Goal: Task Accomplishment & Management: Manage account settings

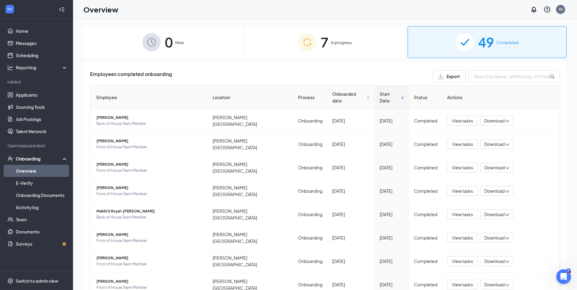
click at [276, 42] on div "7 In progress" at bounding box center [324, 42] width 159 height 32
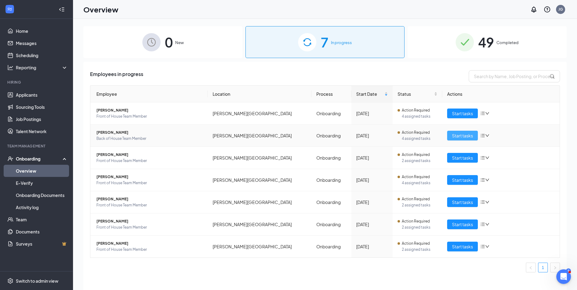
click at [455, 136] on span "Start tasks" at bounding box center [462, 135] width 21 height 7
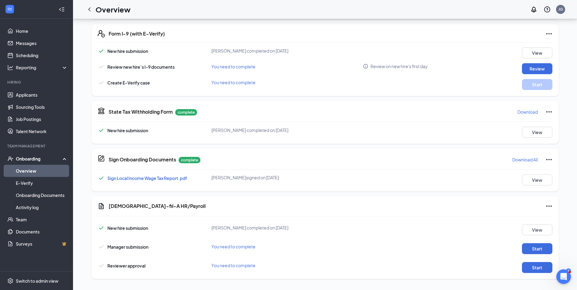
scroll to position [184, 0]
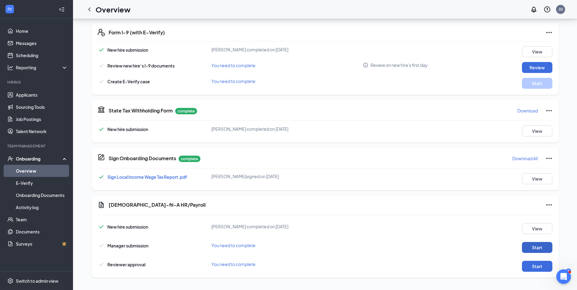
click at [535, 247] on button "Start" at bounding box center [537, 247] width 30 height 11
click at [529, 266] on button "Start" at bounding box center [537, 266] width 30 height 11
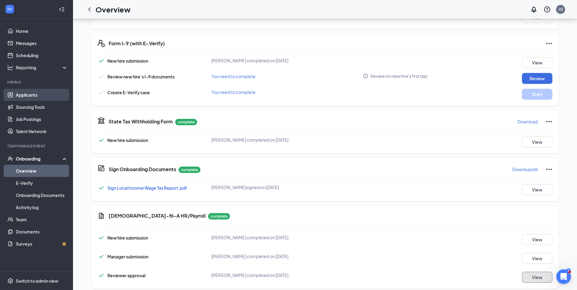
scroll to position [153, 0]
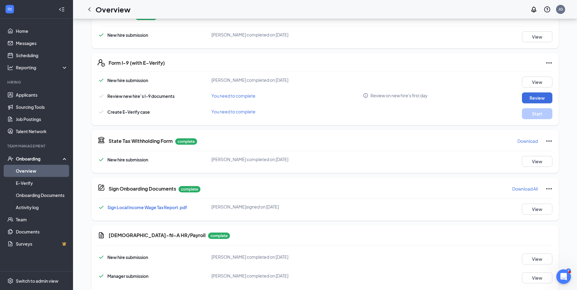
click at [18, 173] on link "Overview" at bounding box center [42, 171] width 52 height 12
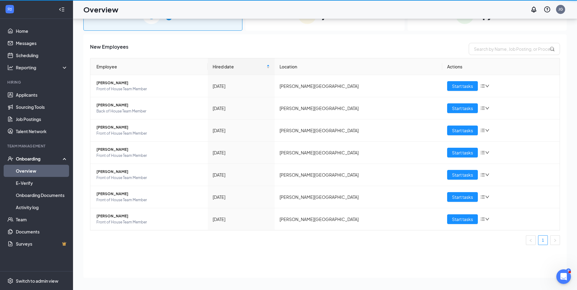
scroll to position [27, 0]
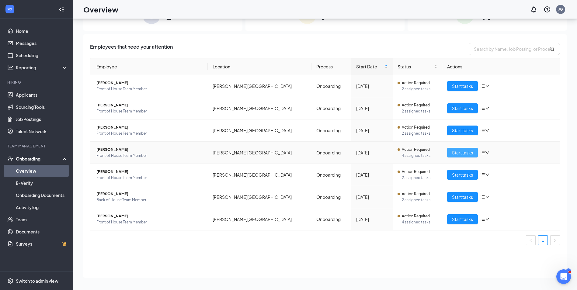
click at [451, 152] on button "Start tasks" at bounding box center [462, 153] width 31 height 10
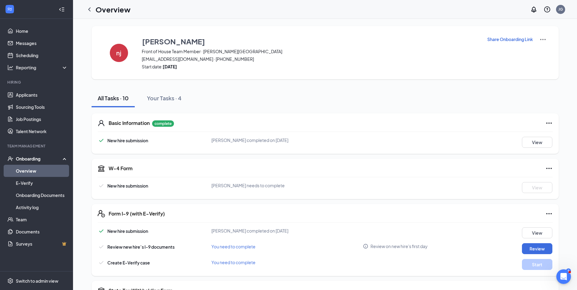
click at [501, 39] on p "Share Onboarding Link" at bounding box center [510, 39] width 46 height 6
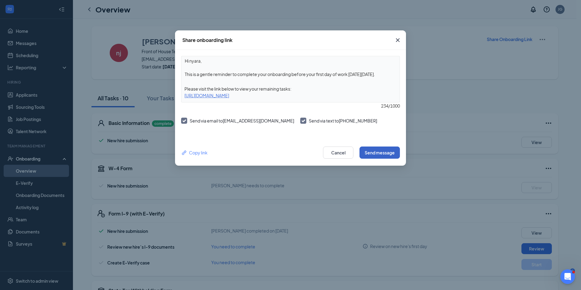
click at [373, 154] on button "Send message" at bounding box center [380, 152] width 40 height 12
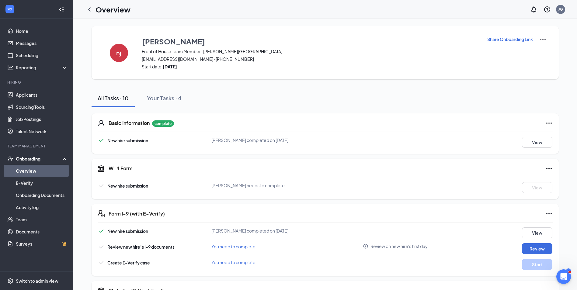
click at [19, 167] on link "Overview" at bounding box center [42, 171] width 52 height 12
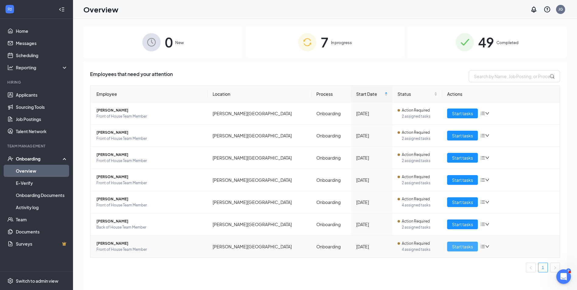
click at [458, 246] on span "Start tasks" at bounding box center [462, 246] width 21 height 7
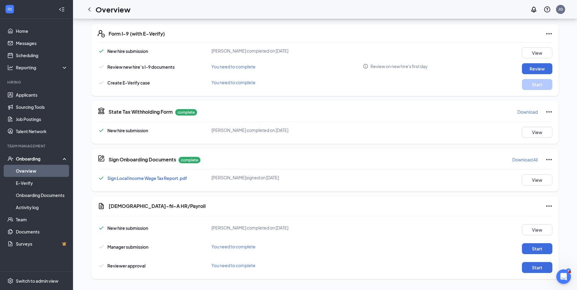
scroll to position [184, 0]
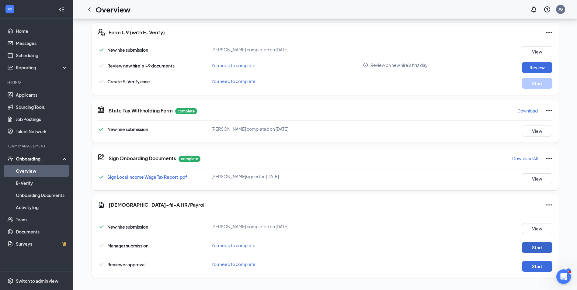
click at [542, 246] on button "Start" at bounding box center [537, 247] width 30 height 11
click at [531, 264] on button "Start" at bounding box center [537, 266] width 30 height 11
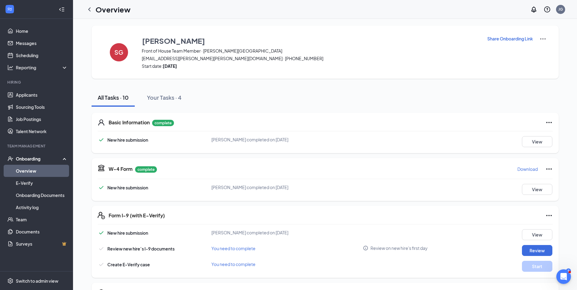
scroll to position [0, 0]
click at [22, 171] on link "Overview" at bounding box center [42, 171] width 52 height 12
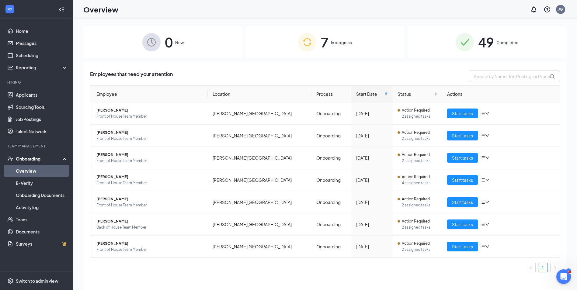
click at [19, 170] on link "Overview" at bounding box center [42, 171] width 52 height 12
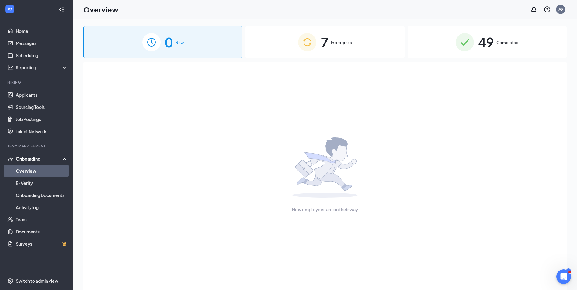
click at [270, 53] on div "7 In progress" at bounding box center [324, 42] width 159 height 32
